Goal: Navigation & Orientation: Find specific page/section

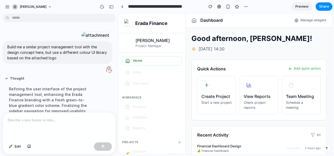
scroll to position [207, 0]
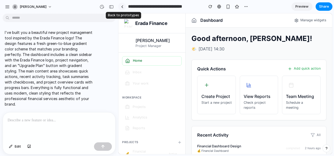
click at [122, 6] on div at bounding box center [122, 6] width 2 height 3
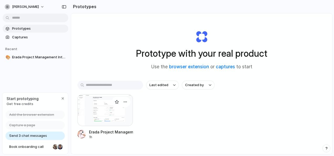
click at [110, 116] on div at bounding box center [105, 110] width 55 height 32
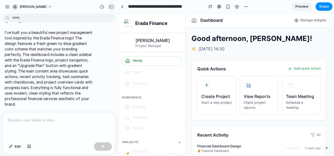
click at [112, 8] on div "button" at bounding box center [111, 7] width 5 height 4
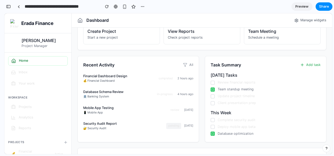
scroll to position [118, 0]
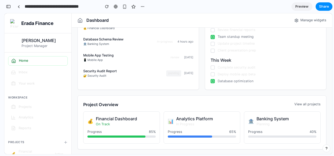
click at [213, 74] on div at bounding box center [213, 74] width 4 height 4
click at [212, 81] on icon at bounding box center [212, 81] width 3 height 3
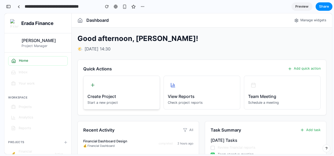
click at [127, 93] on h4 "Create Project" at bounding box center [122, 96] width 69 height 6
click at [193, 86] on div "View Reports Check project reports" at bounding box center [202, 93] width 77 height 34
click at [283, 94] on h4 "Team Meeting" at bounding box center [282, 96] width 69 height 6
